Goal: Information Seeking & Learning: Learn about a topic

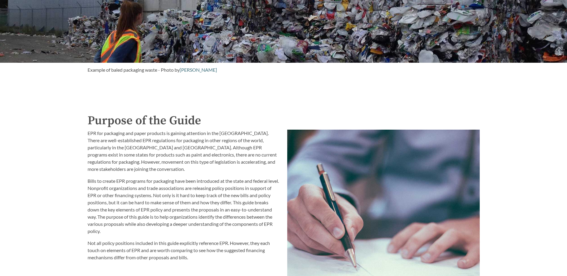
scroll to position [658, 0]
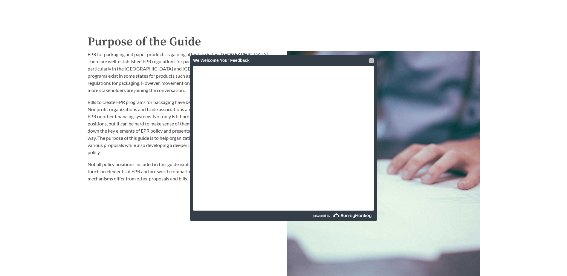
click at [370, 60] on div at bounding box center [371, 60] width 5 height 5
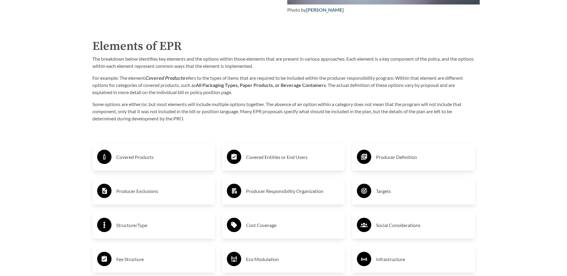
scroll to position [957, 0]
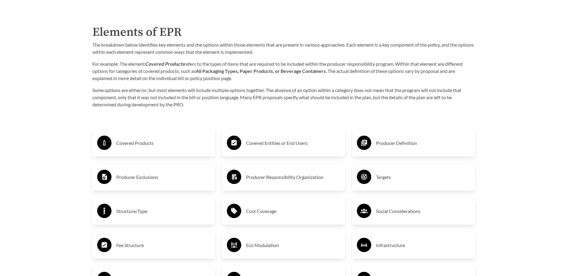
click at [136, 143] on h3 "Covered Products" at bounding box center [163, 144] width 94 height 10
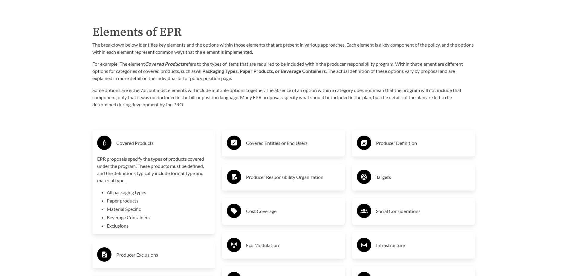
click at [136, 143] on h3 "Covered Products" at bounding box center [163, 144] width 94 height 10
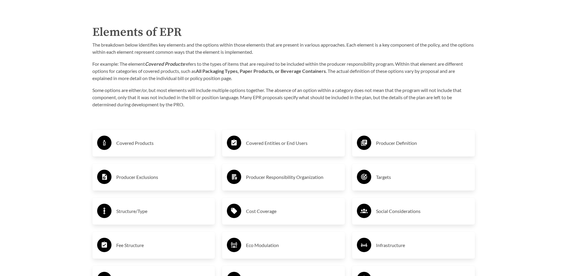
click at [137, 181] on h3 "Producer Exclusions" at bounding box center [163, 178] width 94 height 10
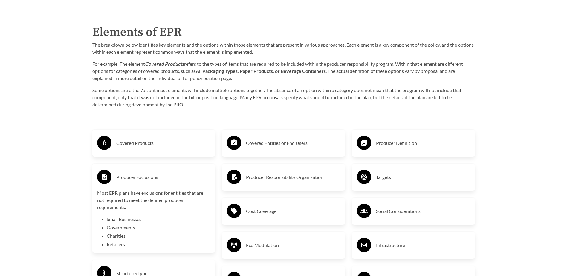
click at [137, 181] on h3 "Producer Exclusions" at bounding box center [163, 178] width 94 height 10
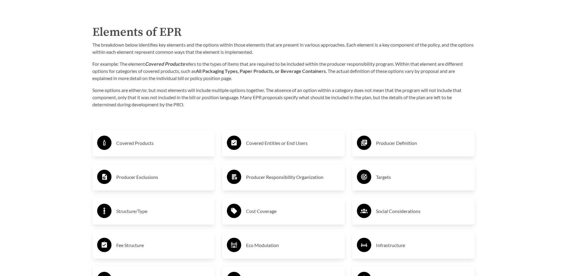
scroll to position [987, 0]
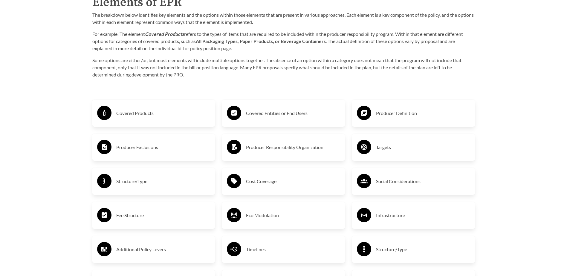
click at [137, 181] on h3 "Structure/Type" at bounding box center [163, 182] width 94 height 10
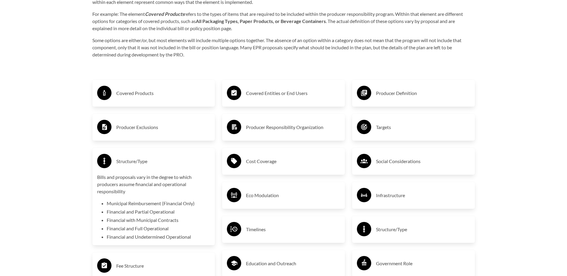
scroll to position [1017, 0]
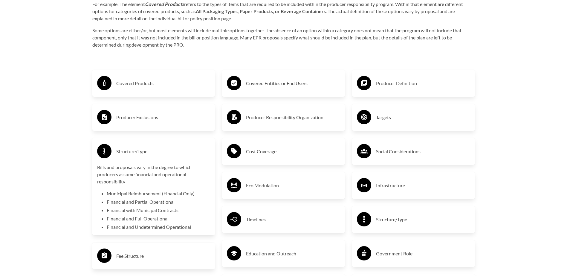
click at [120, 151] on h3 "Structure/Type" at bounding box center [163, 152] width 94 height 10
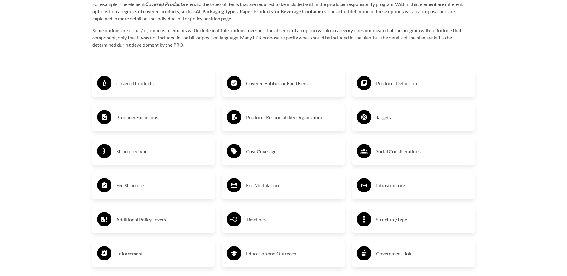
click at [133, 190] on h3 "Fee Structure" at bounding box center [163, 186] width 94 height 10
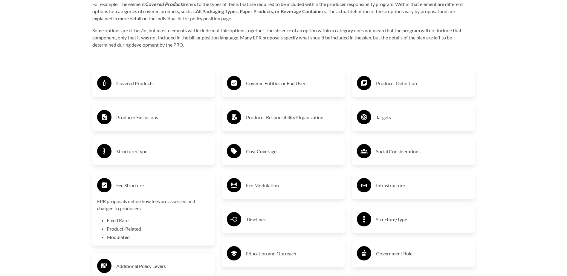
click at [133, 190] on h3 "Fee Structure" at bounding box center [163, 186] width 94 height 10
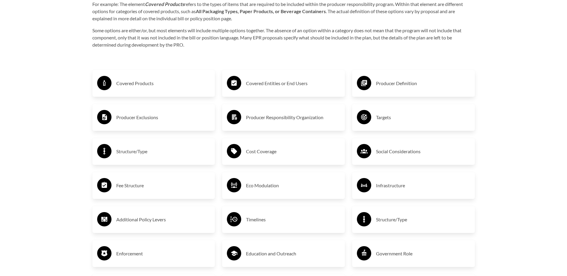
click at [124, 224] on h3 "Additional Policy Levers" at bounding box center [163, 220] width 94 height 10
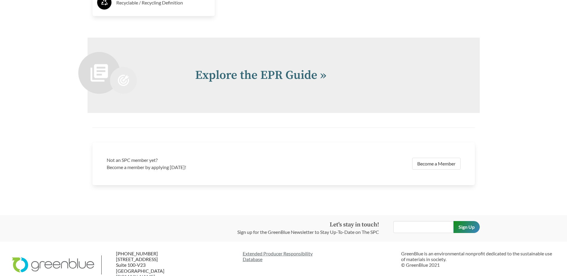
scroll to position [1376, 0]
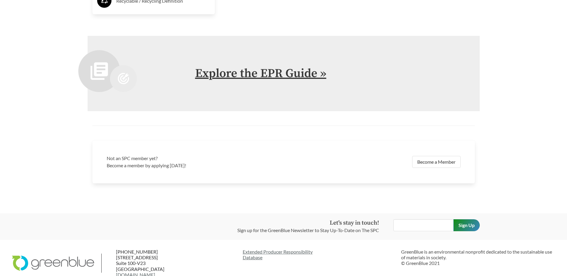
click at [311, 75] on link "Explore the EPR Guide »" at bounding box center [260, 73] width 131 height 15
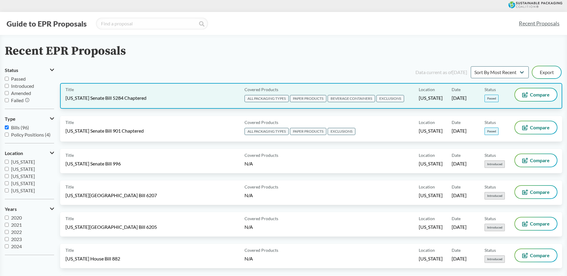
click at [278, 100] on span "ALL PACKAGING TYPES" at bounding box center [267, 98] width 44 height 7
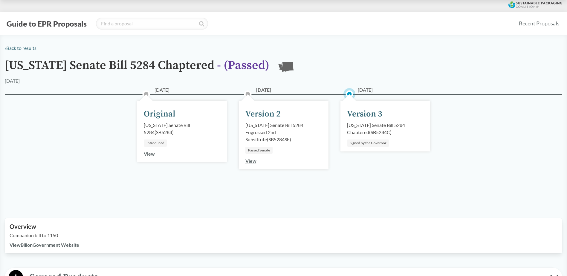
click at [375, 124] on div "[US_STATE] Senate Bill 5284 Chaptered ( SB5284C )" at bounding box center [385, 129] width 77 height 14
click at [366, 114] on div "Version 3" at bounding box center [364, 114] width 35 height 13
click at [349, 93] on circle at bounding box center [350, 94] width 6 height 6
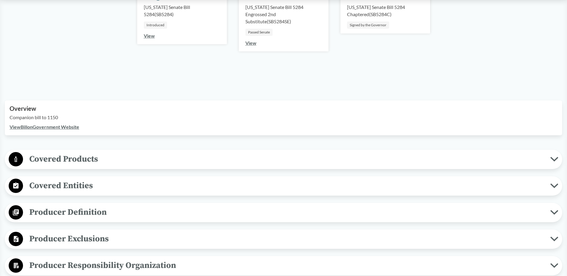
scroll to position [120, 0]
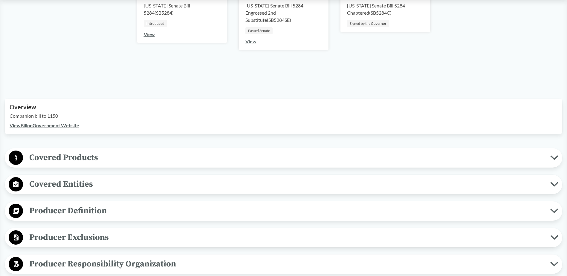
click at [557, 159] on icon at bounding box center [555, 158] width 8 height 5
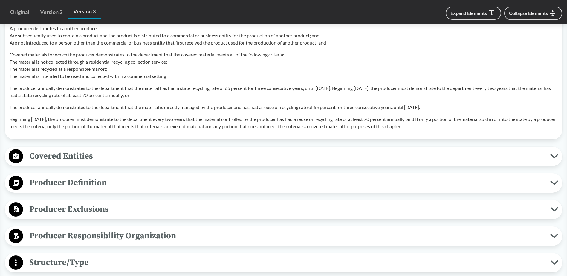
scroll to position [658, 0]
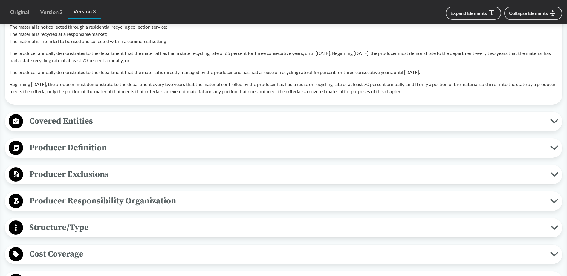
click at [555, 174] on icon at bounding box center [555, 174] width 8 height 5
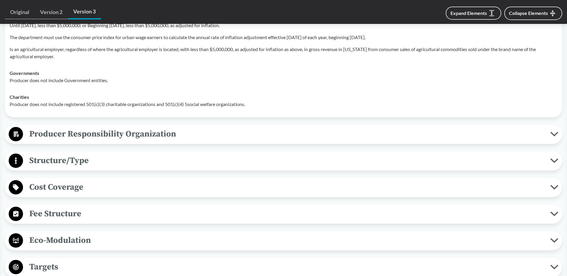
scroll to position [868, 0]
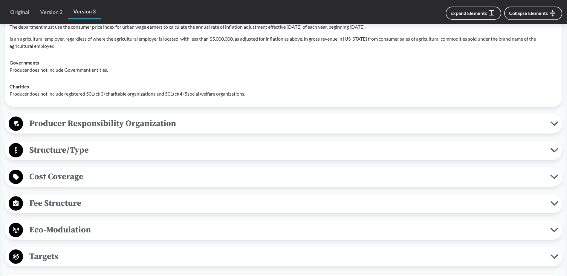
click at [551, 124] on icon at bounding box center [555, 123] width 8 height 5
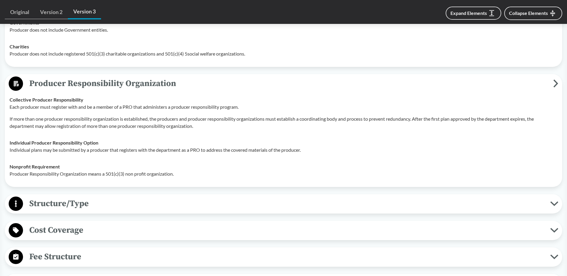
scroll to position [927, 0]
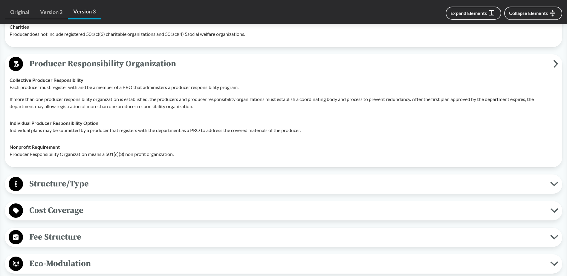
click at [554, 186] on icon at bounding box center [555, 184] width 8 height 5
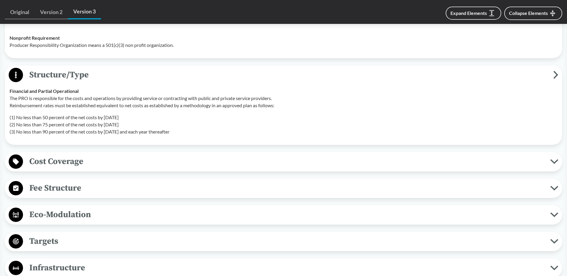
scroll to position [1047, 0]
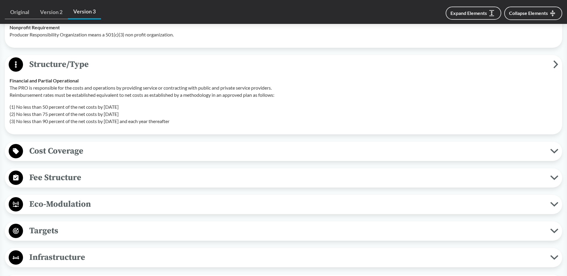
click at [555, 150] on icon at bounding box center [555, 151] width 8 height 5
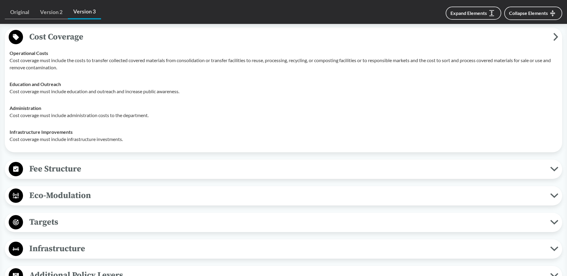
scroll to position [1167, 0]
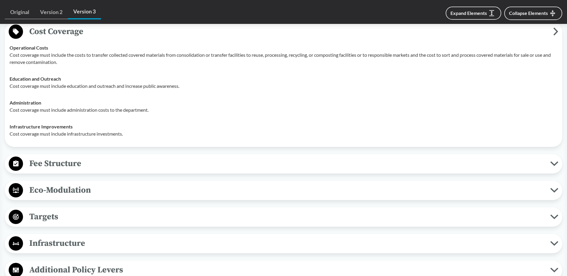
click at [552, 165] on icon at bounding box center [555, 164] width 8 height 5
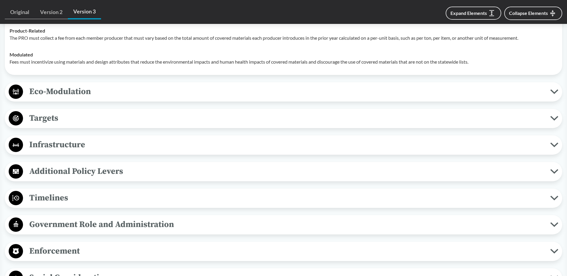
scroll to position [1316, 0]
click at [556, 92] on icon at bounding box center [555, 91] width 6 height 3
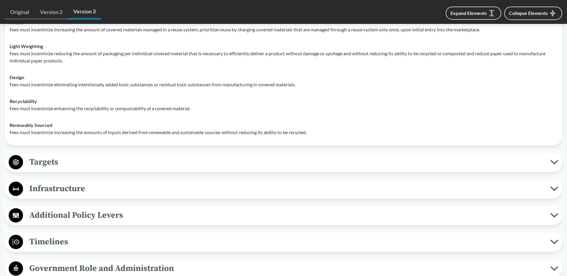
scroll to position [1436, 0]
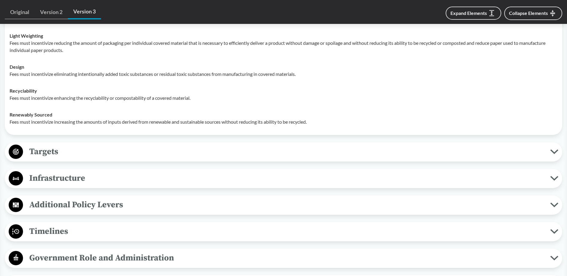
click at [553, 152] on icon at bounding box center [555, 151] width 6 height 3
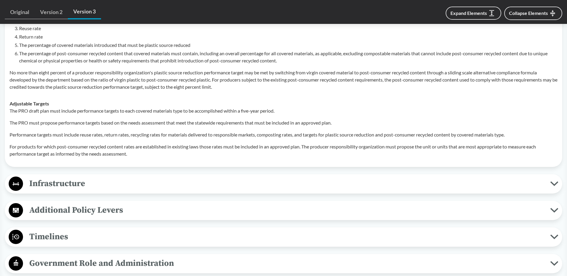
scroll to position [1615, 0]
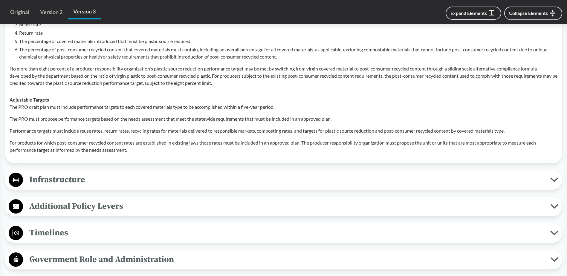
click at [553, 179] on icon at bounding box center [555, 180] width 8 height 5
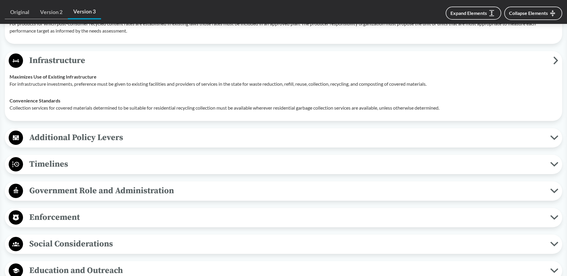
scroll to position [1735, 0]
click at [555, 136] on icon at bounding box center [555, 137] width 8 height 5
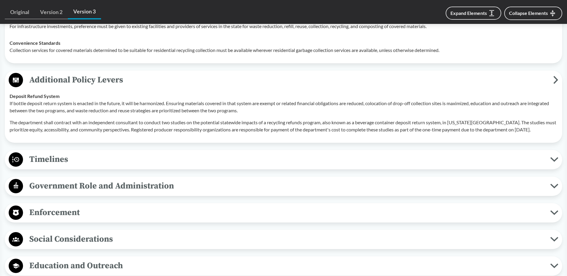
scroll to position [1795, 0]
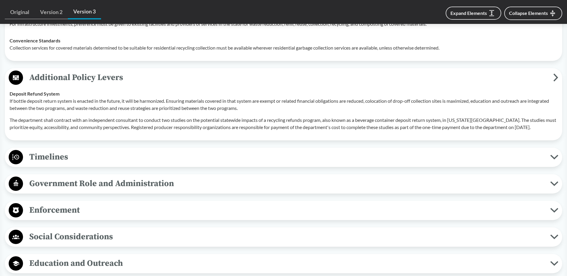
click at [555, 157] on icon at bounding box center [555, 157] width 8 height 5
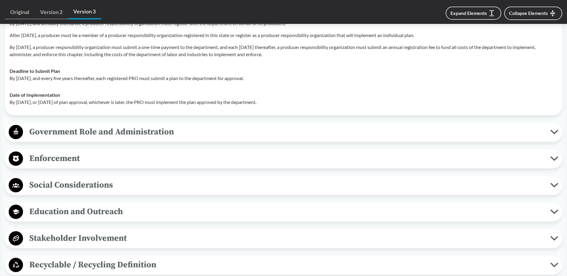
scroll to position [1974, 0]
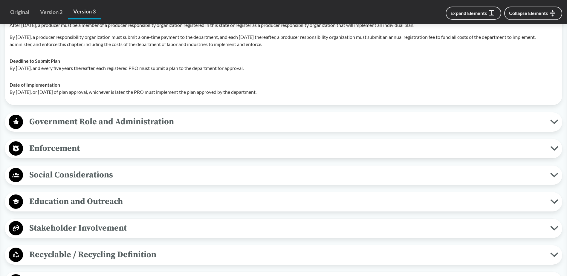
click at [554, 123] on icon at bounding box center [555, 122] width 6 height 3
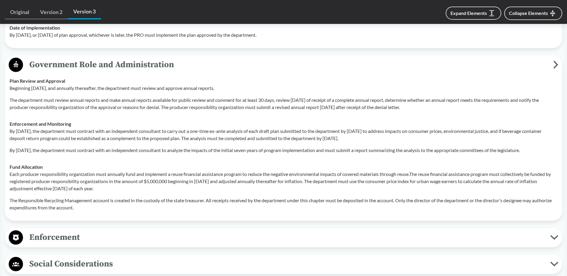
scroll to position [2064, 0]
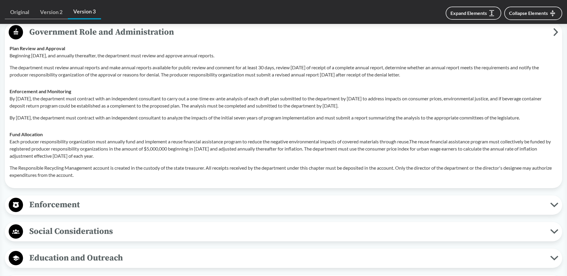
click at [554, 208] on button "Enforcement" at bounding box center [284, 205] width 554 height 15
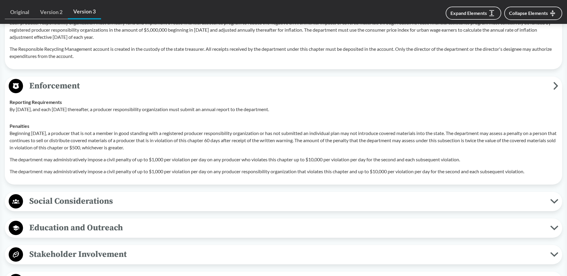
scroll to position [2184, 0]
click at [553, 202] on icon at bounding box center [555, 201] width 8 height 5
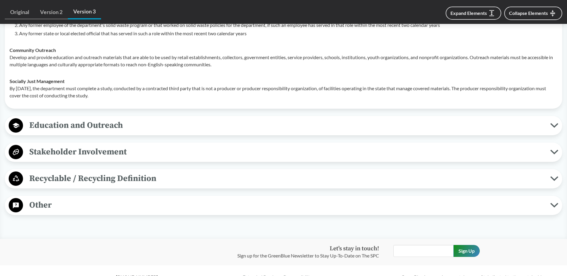
scroll to position [2423, 0]
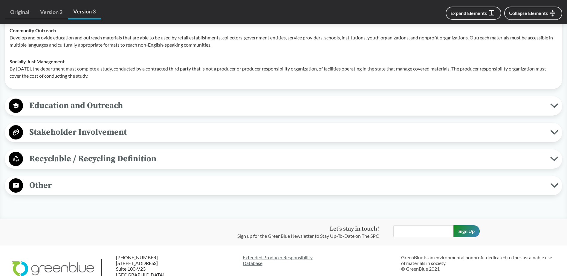
click at [553, 106] on icon at bounding box center [555, 105] width 6 height 3
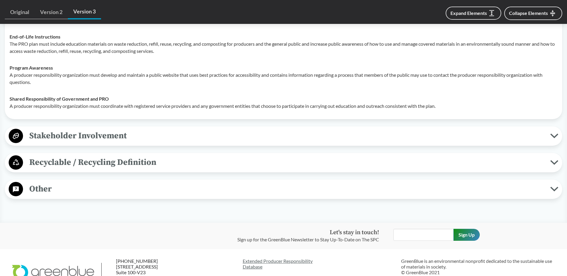
scroll to position [2543, 0]
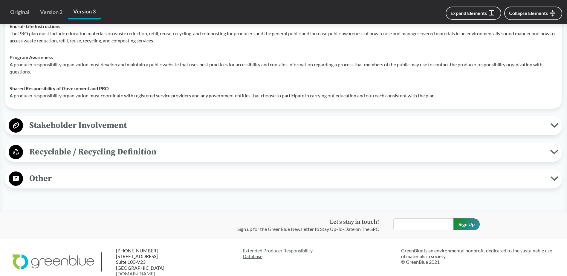
click at [553, 129] on button "Stakeholder Involvement" at bounding box center [284, 125] width 554 height 15
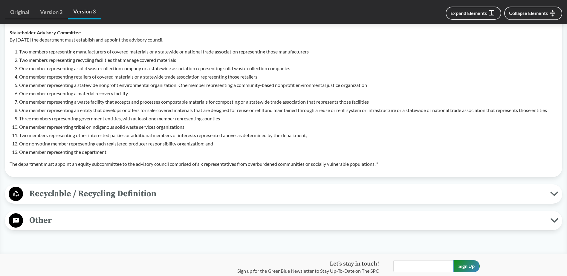
scroll to position [2692, 0]
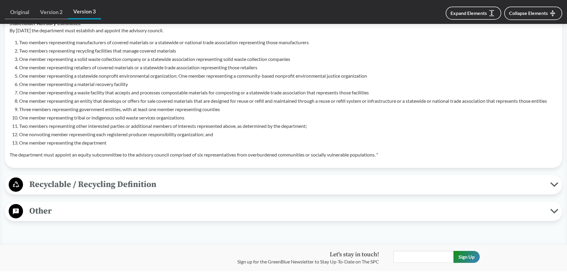
click at [554, 183] on icon at bounding box center [555, 184] width 8 height 5
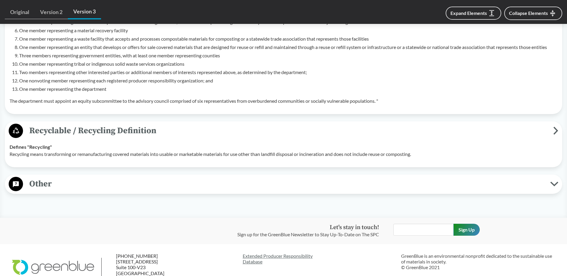
scroll to position [2752, 0]
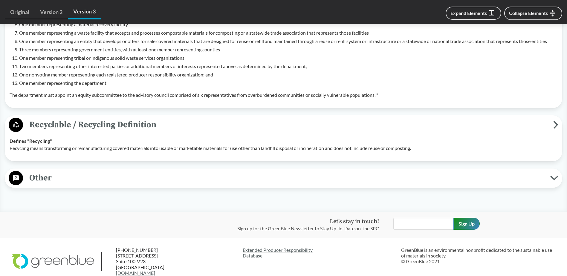
click at [558, 179] on icon at bounding box center [555, 178] width 8 height 5
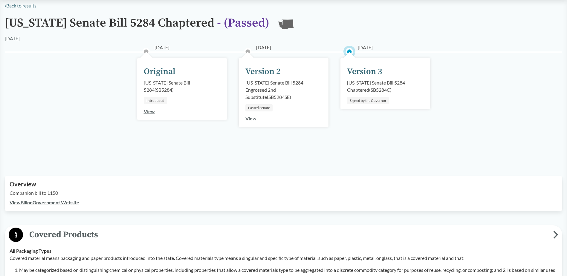
scroll to position [0, 0]
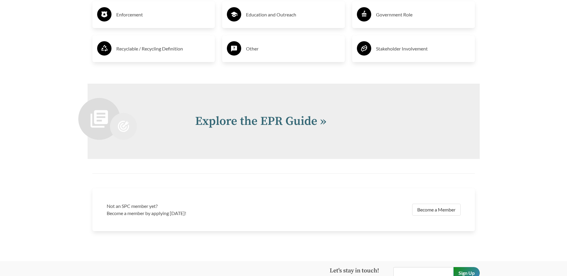
scroll to position [1316, 0]
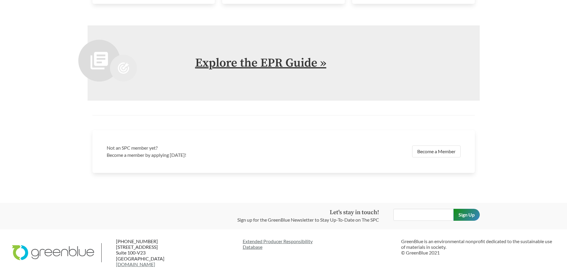
click at [306, 65] on link "Explore the EPR Guide »" at bounding box center [260, 63] width 131 height 15
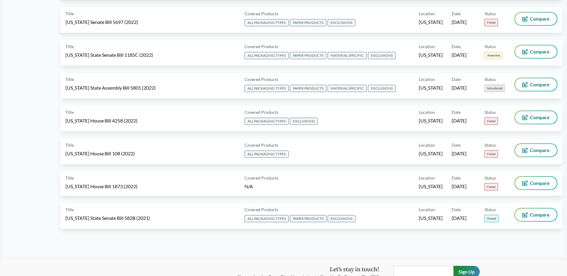
scroll to position [3021, 0]
